Goal: Task Accomplishment & Management: Use online tool/utility

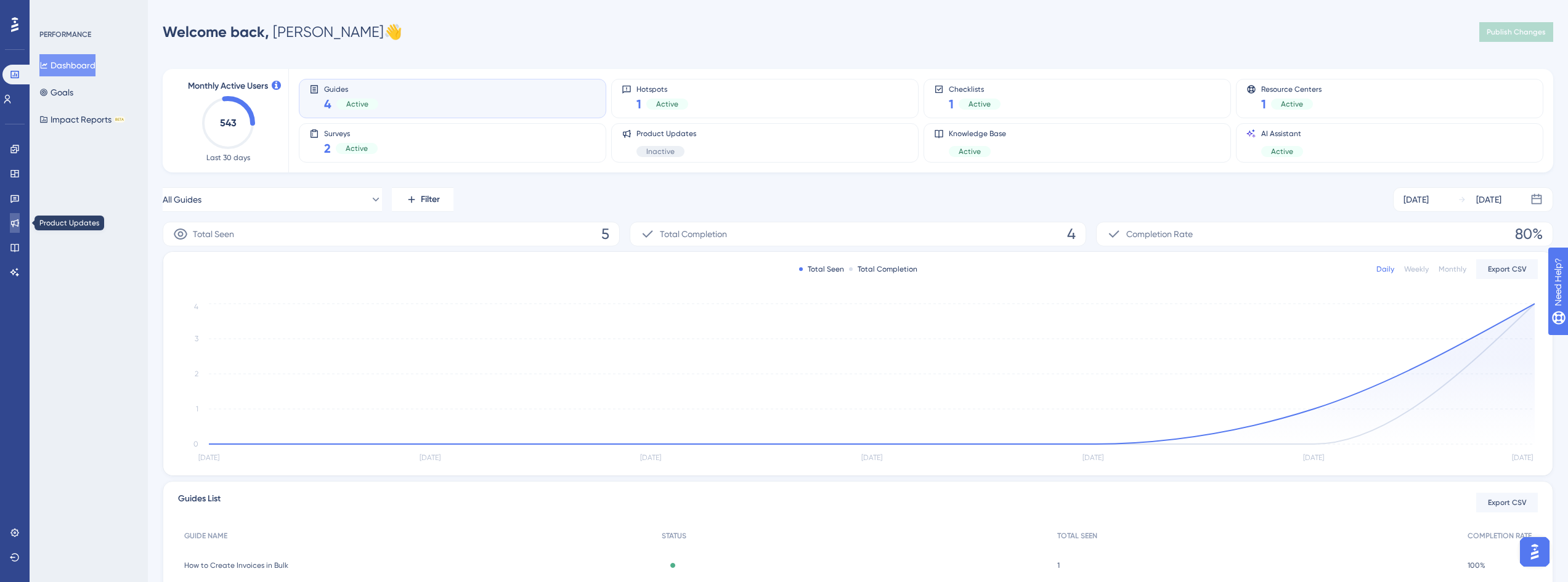
click at [16, 224] on icon at bounding box center [15, 223] width 10 height 10
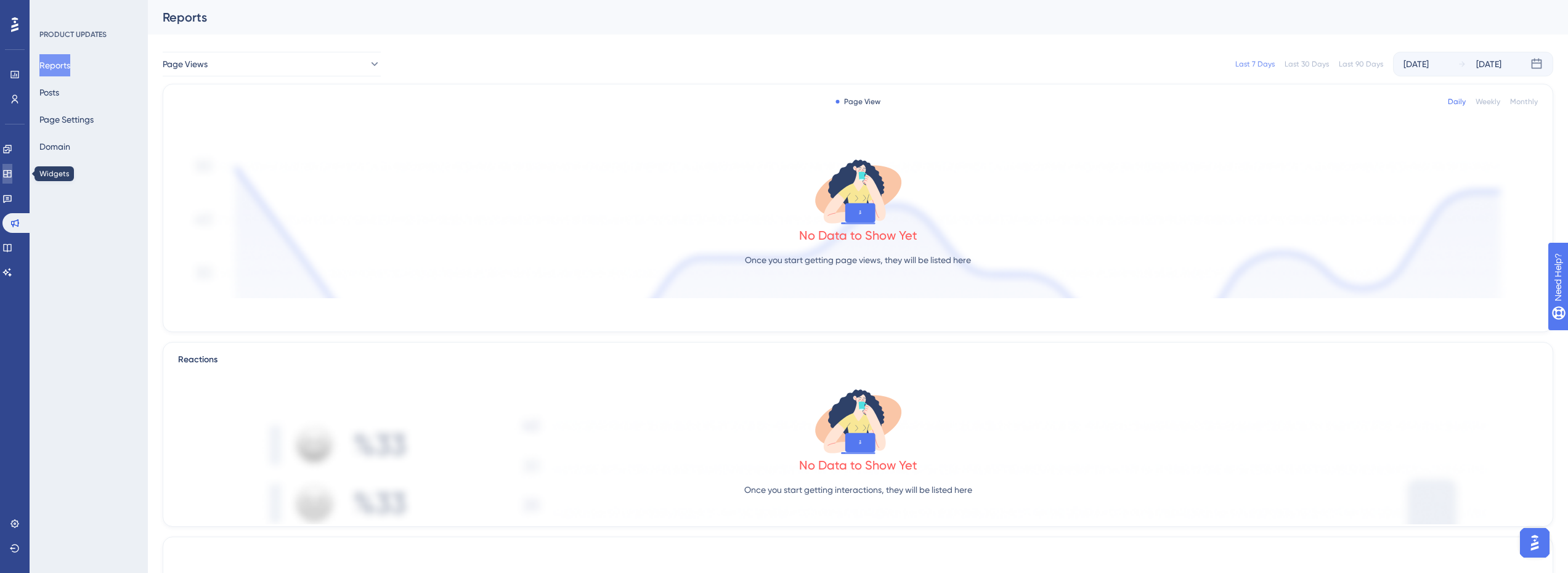
click at [13, 179] on link at bounding box center [8, 173] width 10 height 20
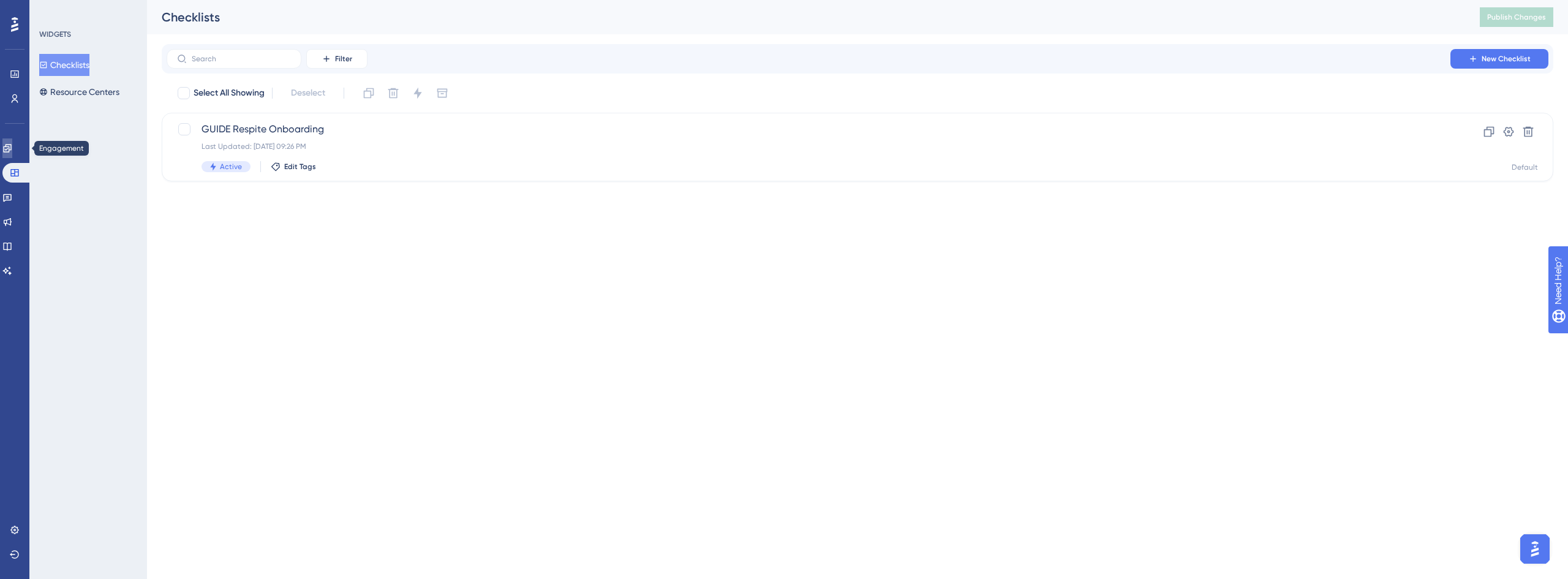
click at [12, 150] on icon at bounding box center [8, 148] width 10 height 10
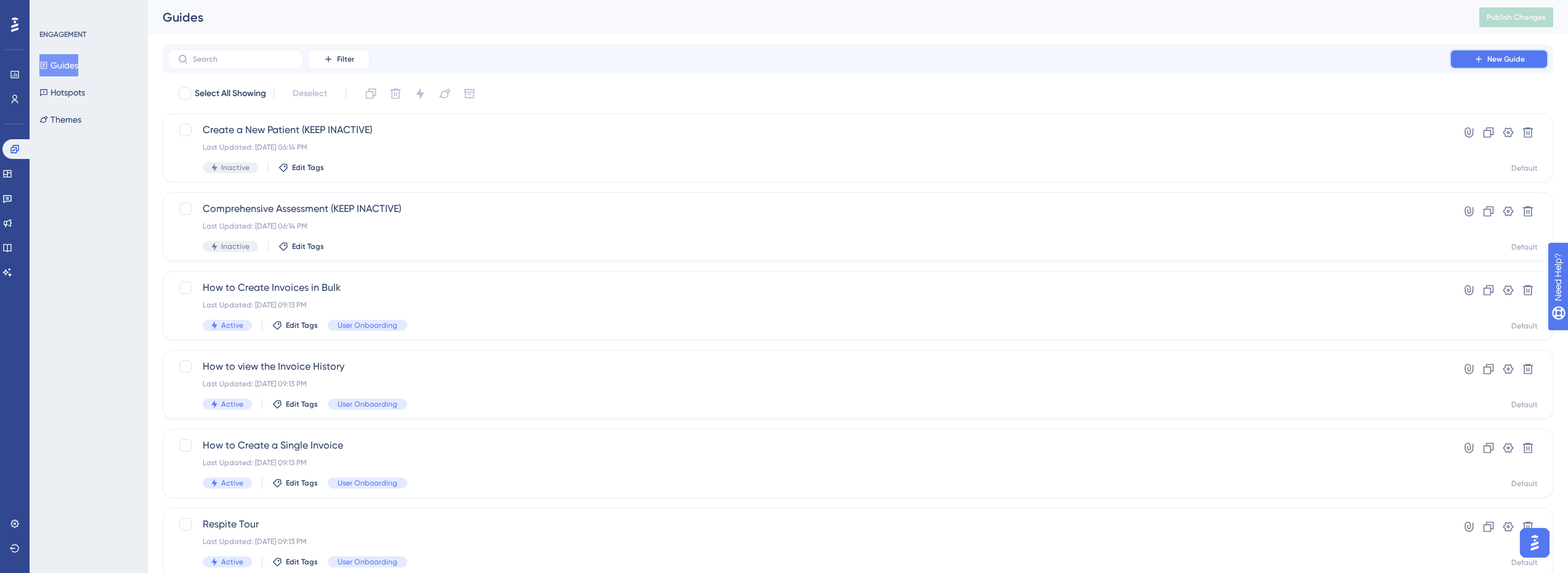
click at [1508, 62] on span "New Guide" at bounding box center [1506, 59] width 38 height 10
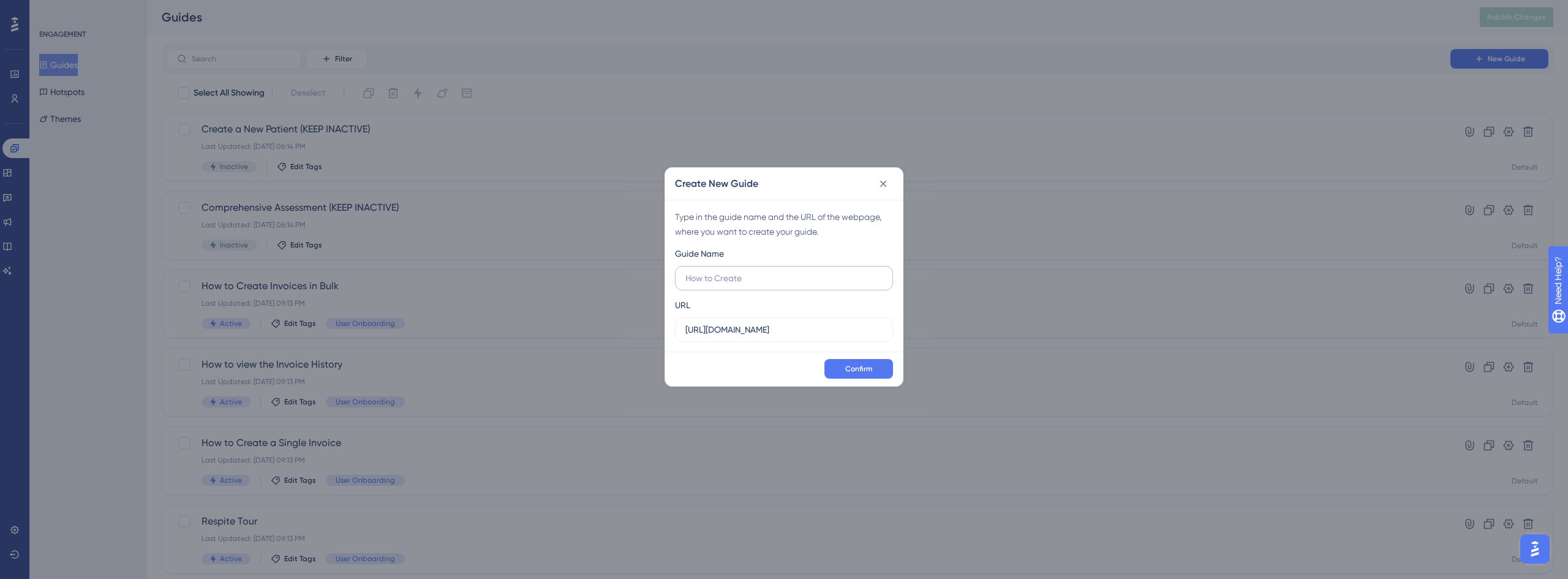
click at [783, 277] on input "text" at bounding box center [784, 278] width 197 height 13
type input "M"
click at [733, 281] on input "UserGuiding Guide" at bounding box center [784, 278] width 197 height 13
click at [687, 279] on input "UserGuiding" at bounding box center [784, 278] width 197 height 13
drag, startPoint x: 715, startPoint y: 279, endPoint x: 924, endPoint y: 284, distance: 209.1
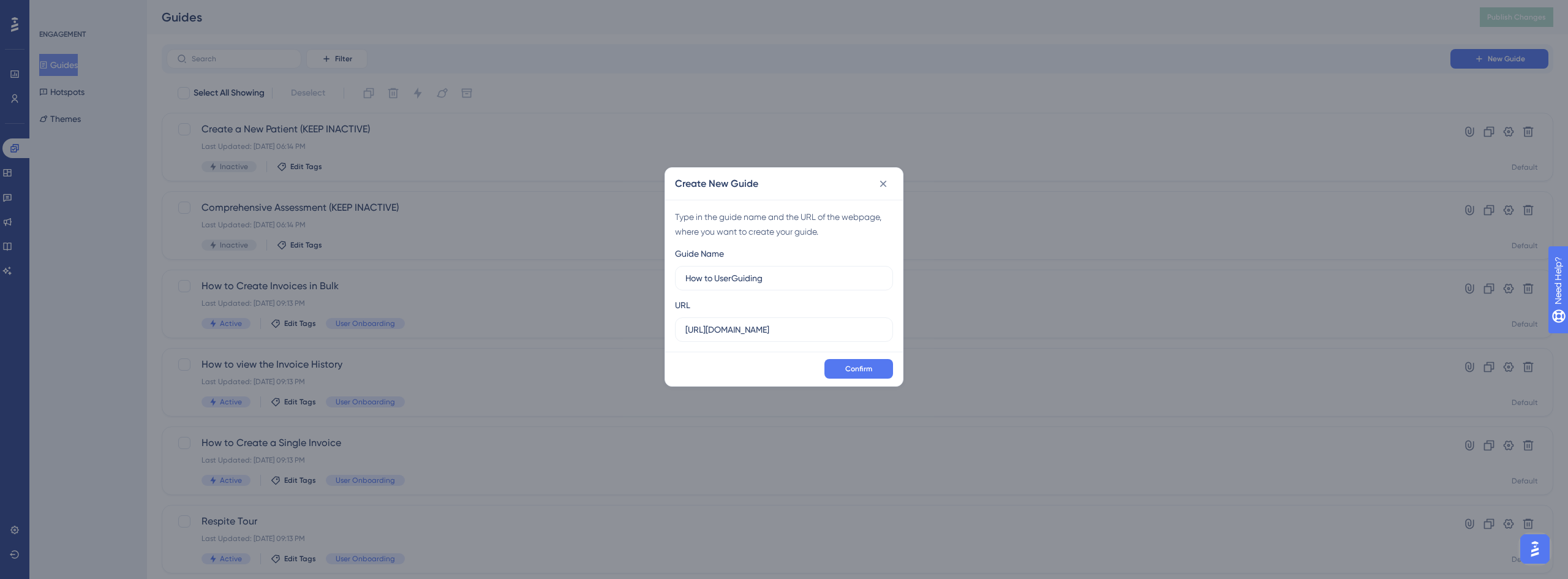
click at [924, 284] on div "Create New Guide Type in the guide name and the URL of the webpage, where you w…" at bounding box center [784, 290] width 1568 height 579
type input "H"
click at [716, 283] on input "How to get help" at bounding box center [784, 278] width 197 height 13
click at [733, 281] on input "How to Get help" at bounding box center [784, 278] width 197 height 13
click at [717, 279] on input "How to Get Help" at bounding box center [784, 278] width 197 height 13
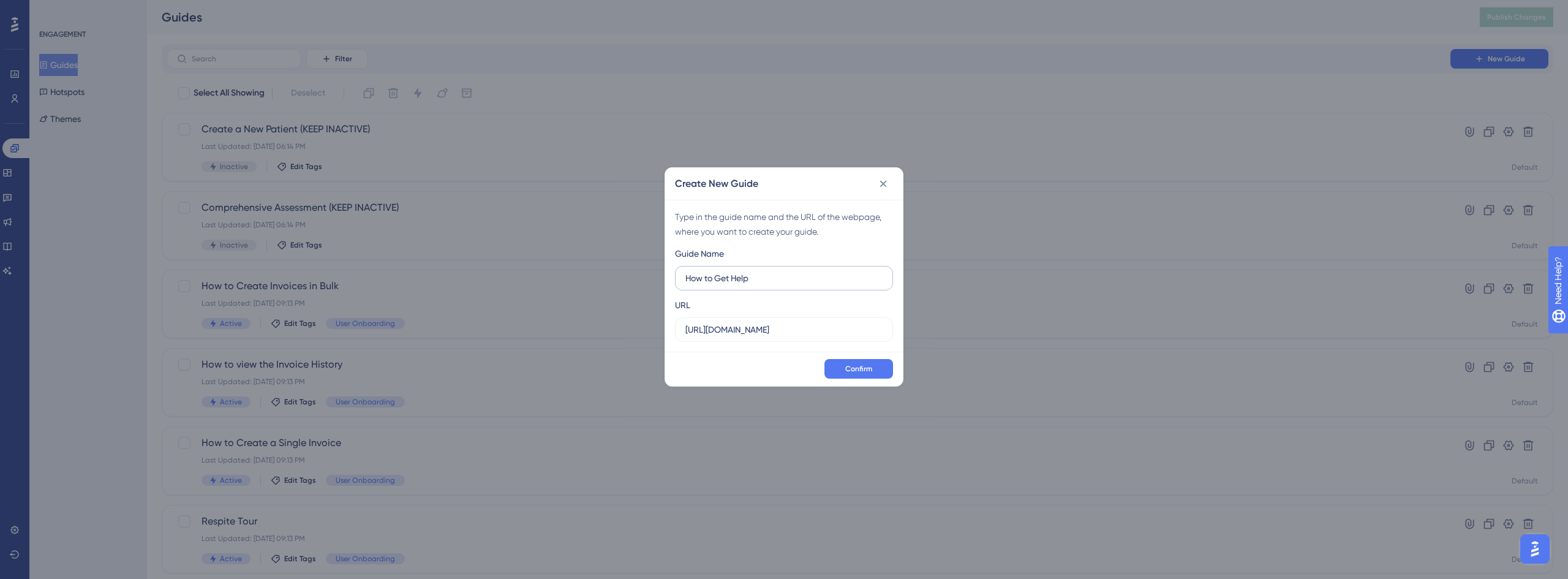
click at [716, 279] on input "How to Get Help" at bounding box center [784, 278] width 197 height 13
click at [775, 279] on input "How to get Help" at bounding box center [784, 278] width 197 height 13
type input "How to get Help"
click at [858, 374] on button "Confirm" at bounding box center [858, 369] width 68 height 19
